Goal: Information Seeking & Learning: Learn about a topic

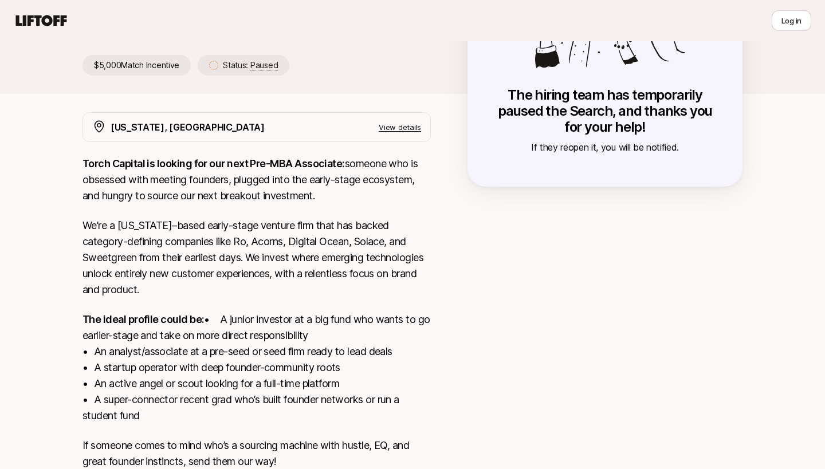
scroll to position [155, 0]
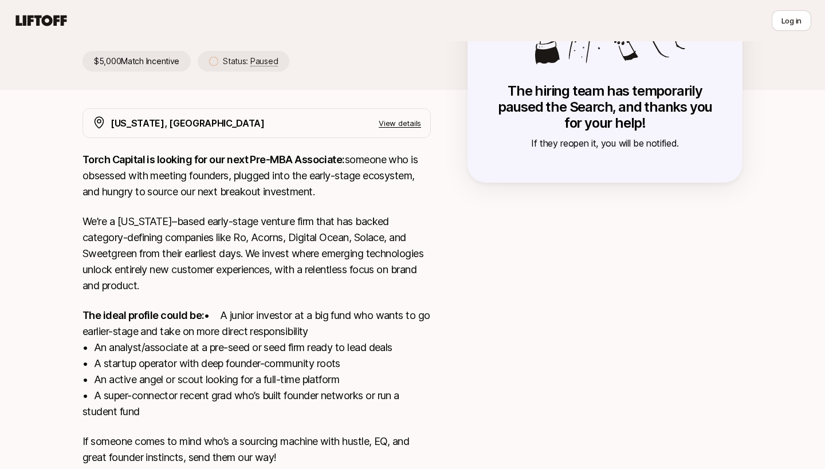
click at [406, 328] on p "The ideal profile could be: • A junior investor at a big fund who wants to go e…" at bounding box center [257, 364] width 349 height 112
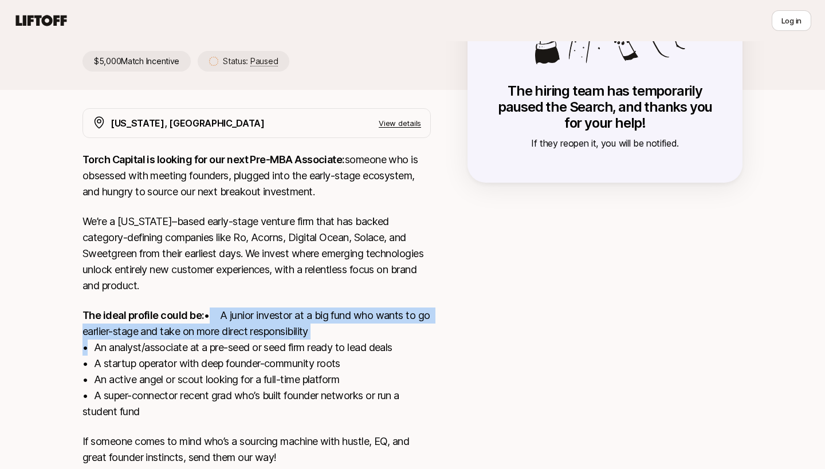
click at [406, 328] on p "The ideal profile could be: • A junior investor at a big fund who wants to go e…" at bounding box center [257, 364] width 349 height 112
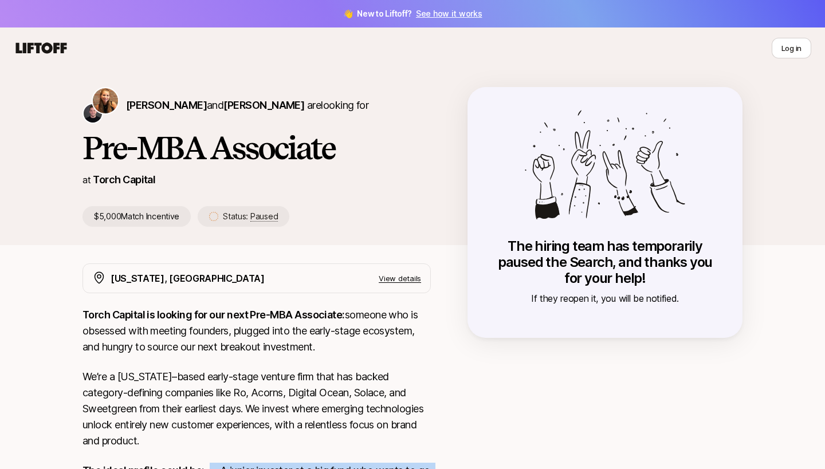
scroll to position [0, 0]
click at [201, 147] on h1 "Pre-MBA Associate" at bounding box center [257, 148] width 349 height 34
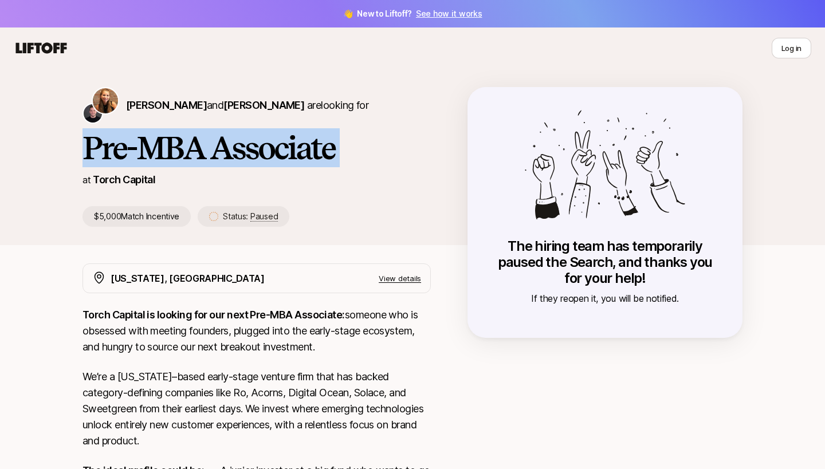
click at [201, 147] on h1 "Pre-MBA Associate" at bounding box center [257, 148] width 349 height 34
click at [116, 179] on link "Torch Capital" at bounding box center [124, 180] width 62 height 12
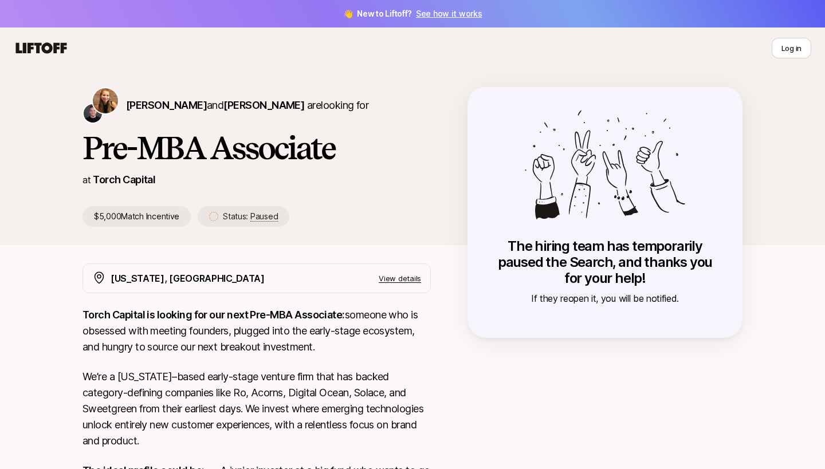
click at [31, 39] on div "Log in" at bounding box center [413, 48] width 798 height 21
click at [60, 47] on icon at bounding box center [41, 48] width 55 height 16
